Goal: Task Accomplishment & Management: Manage account settings

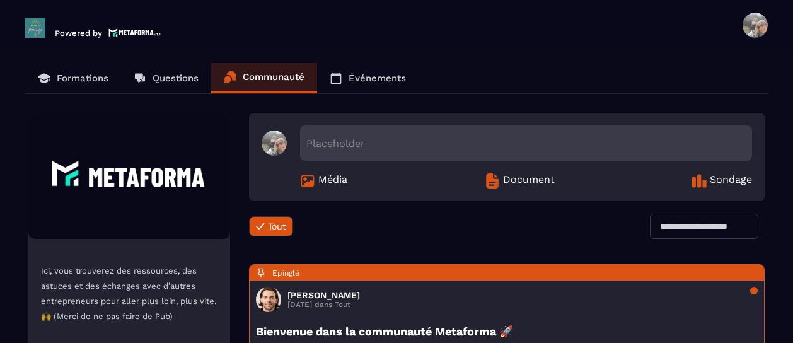
click at [82, 78] on p "Formations" at bounding box center [83, 78] width 52 height 11
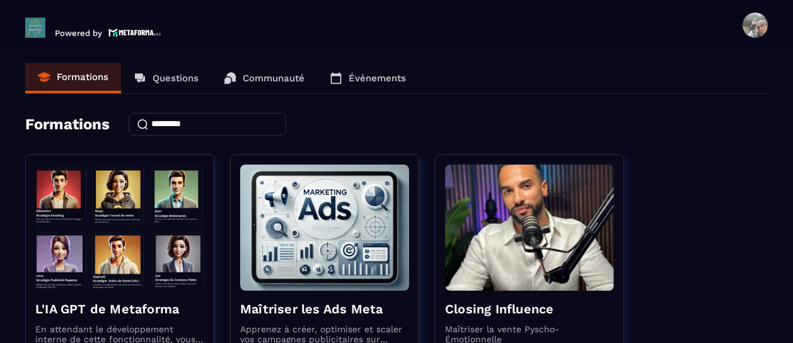
click at [266, 74] on p "Communauté" at bounding box center [274, 78] width 62 height 11
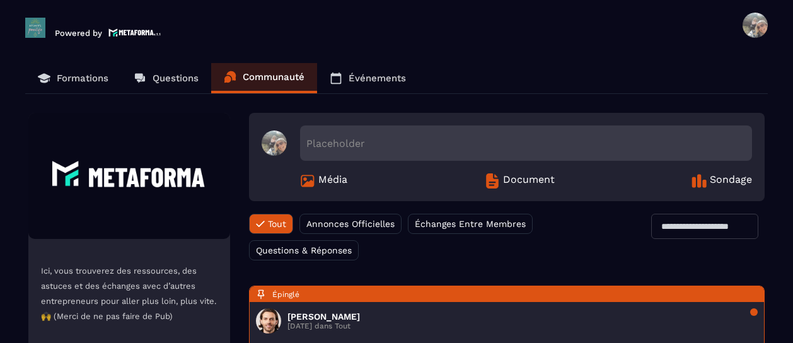
click at [749, 27] on span at bounding box center [755, 25] width 25 height 25
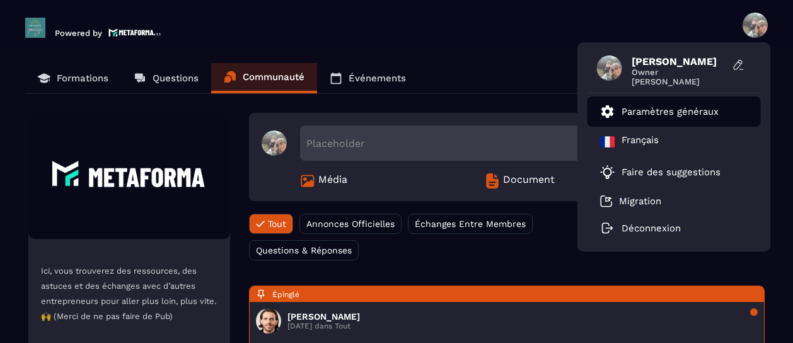
click at [636, 114] on p "Paramètres généraux" at bounding box center [670, 111] width 97 height 11
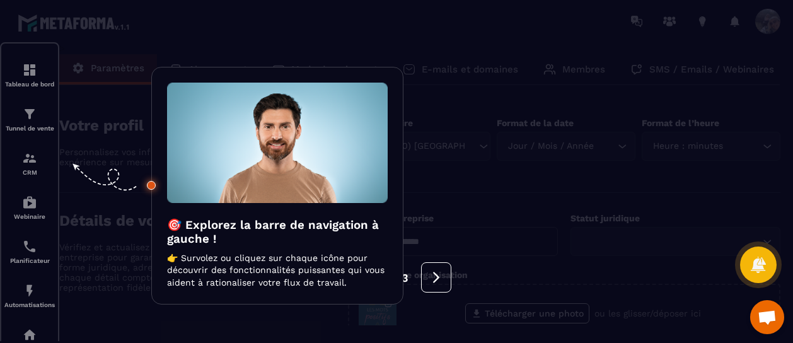
click at [47, 66] on div at bounding box center [396, 171] width 793 height 343
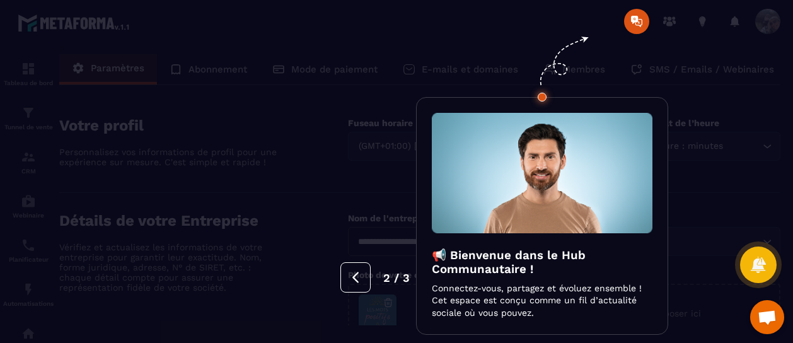
click at [776, 161] on div at bounding box center [396, 171] width 793 height 343
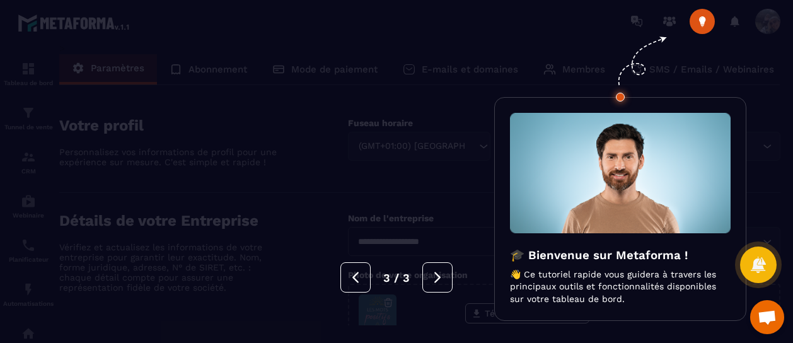
click at [568, 22] on div at bounding box center [396, 171] width 793 height 343
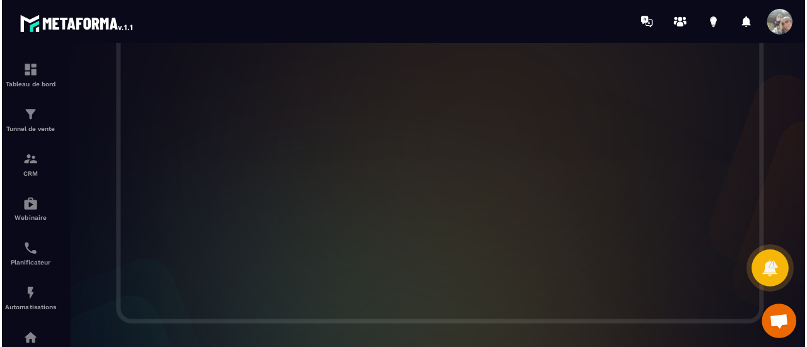
scroll to position [467, 0]
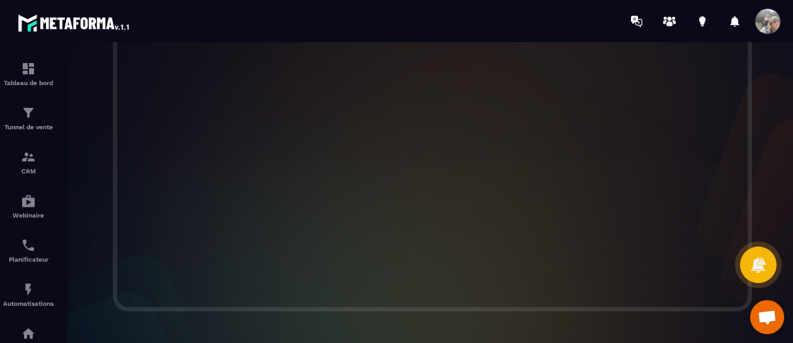
drag, startPoint x: 107, startPoint y: 143, endPoint x: 103, endPoint y: 271, distance: 128.0
click at [103, 271] on div at bounding box center [432, 96] width 747 height 429
click at [96, 293] on div at bounding box center [432, 96] width 747 height 429
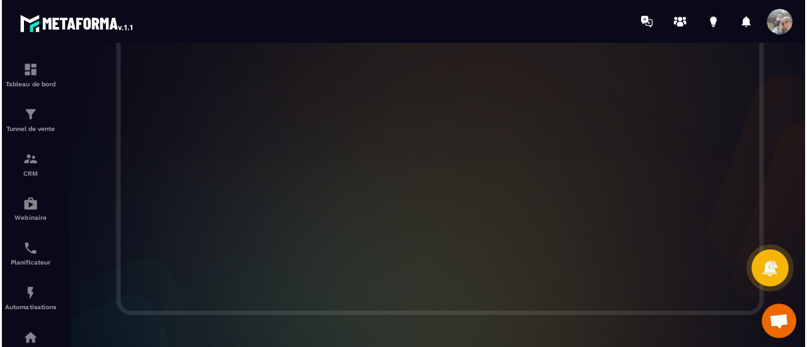
scroll to position [462, 0]
